Goal: Navigation & Orientation: Go to known website

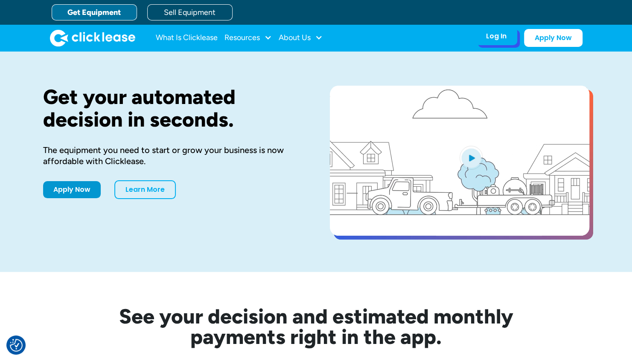
click at [492, 38] on div "Log In" at bounding box center [496, 36] width 20 height 9
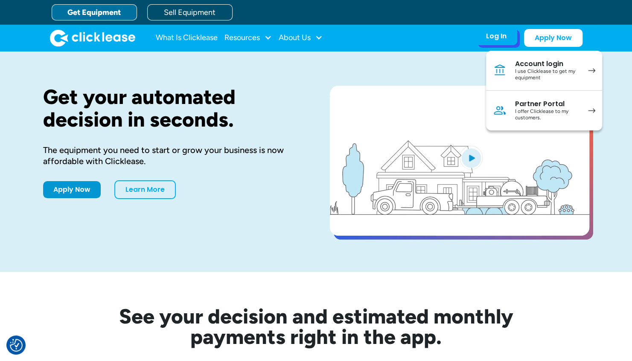
click at [539, 75] on div "I use Clicklease to get my equipment" at bounding box center [547, 74] width 64 height 13
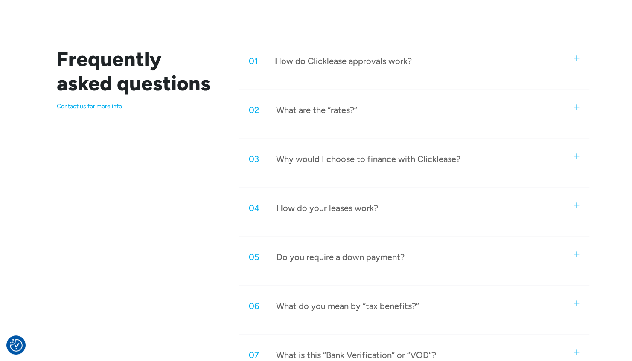
scroll to position [425, 0]
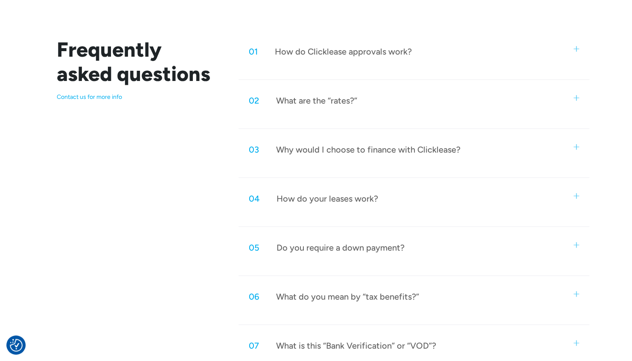
click at [577, 193] on img at bounding box center [577, 196] width 6 height 6
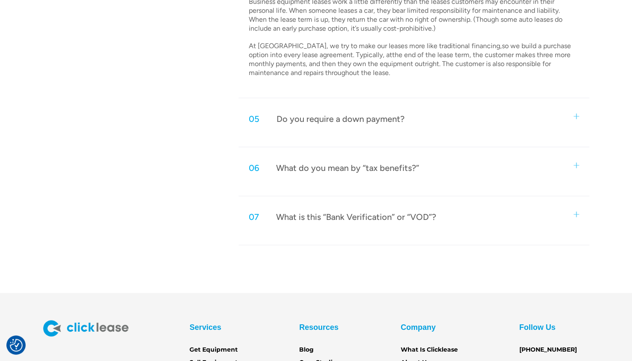
scroll to position [713, 0]
